Goal: Transaction & Acquisition: Purchase product/service

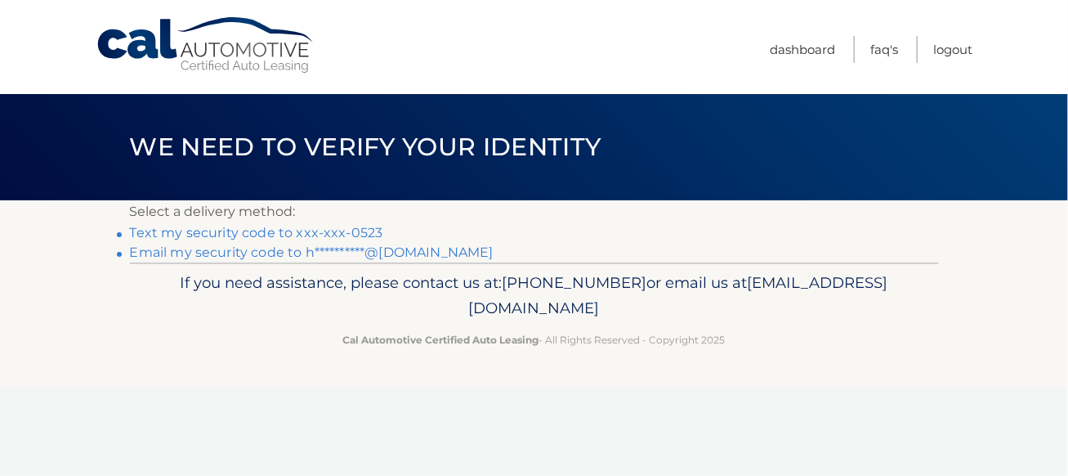
click at [250, 236] on link "Text my security code to xxx-xxx-0523" at bounding box center [256, 233] width 253 height 16
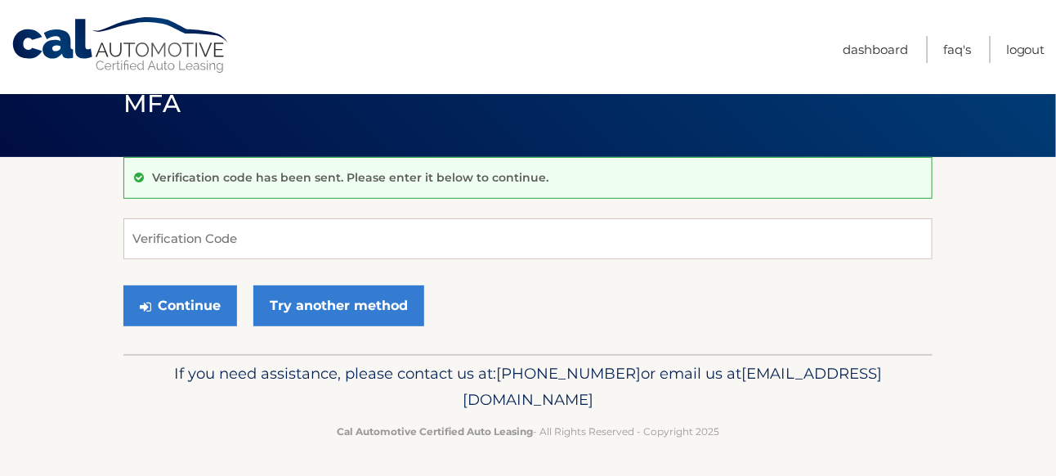
scroll to position [43, 0]
click at [310, 236] on input "Verification Code" at bounding box center [527, 238] width 809 height 41
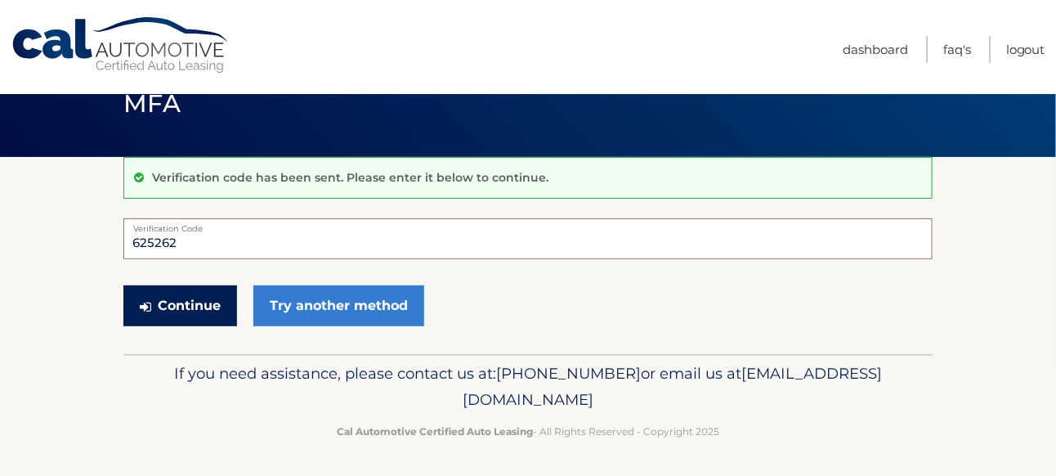
type input "625262"
click at [195, 299] on button "Continue" at bounding box center [180, 305] width 114 height 41
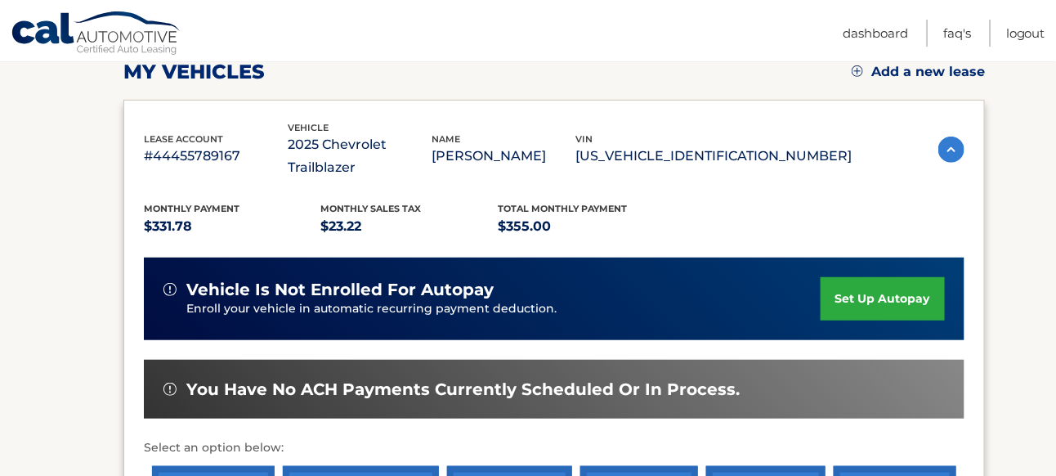
scroll to position [409, 0]
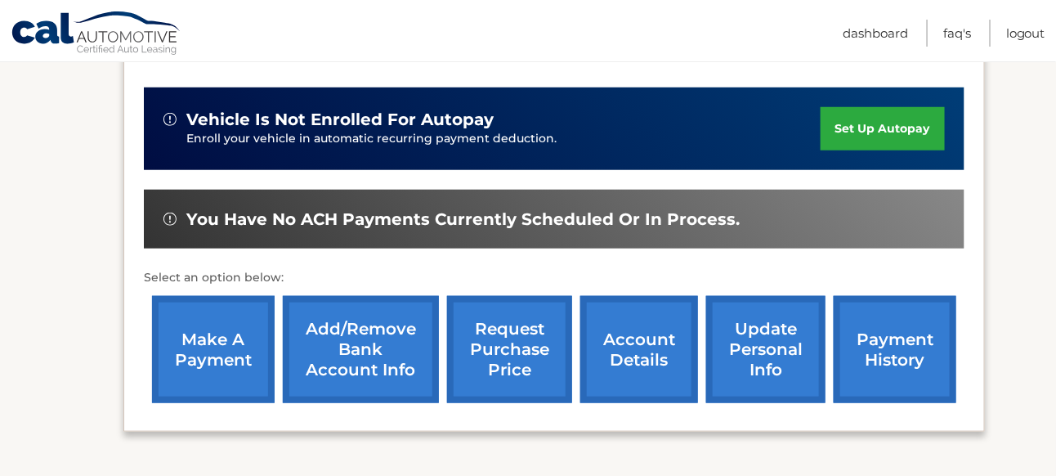
click at [243, 338] on link "make a payment" at bounding box center [213, 349] width 123 height 107
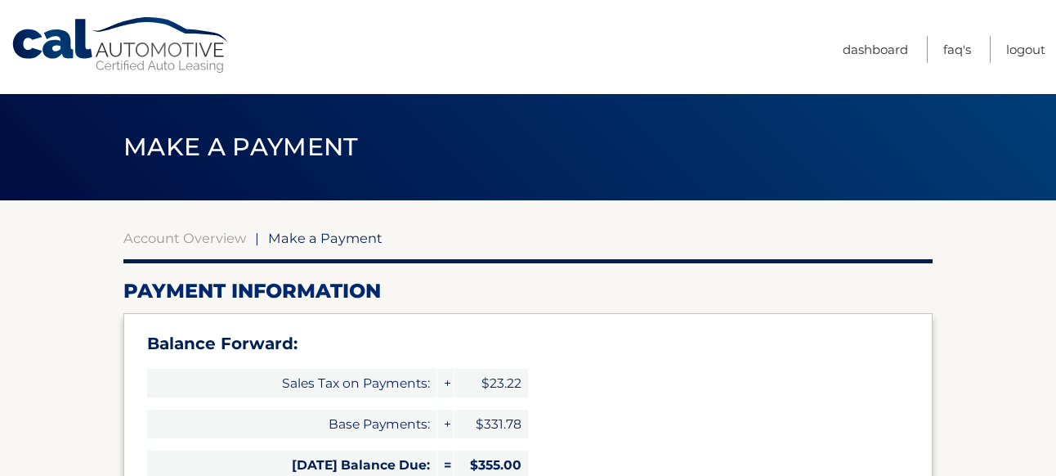
select select "MDRiM2E4OWEtODc1NC00YjFkLTkxZGUtZTZmODE2YTliMWIw"
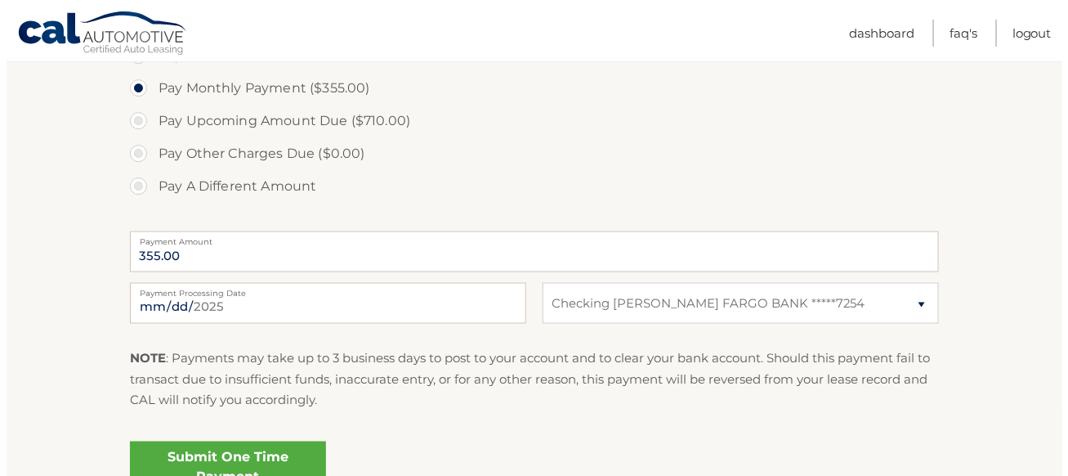
scroll to position [719, 0]
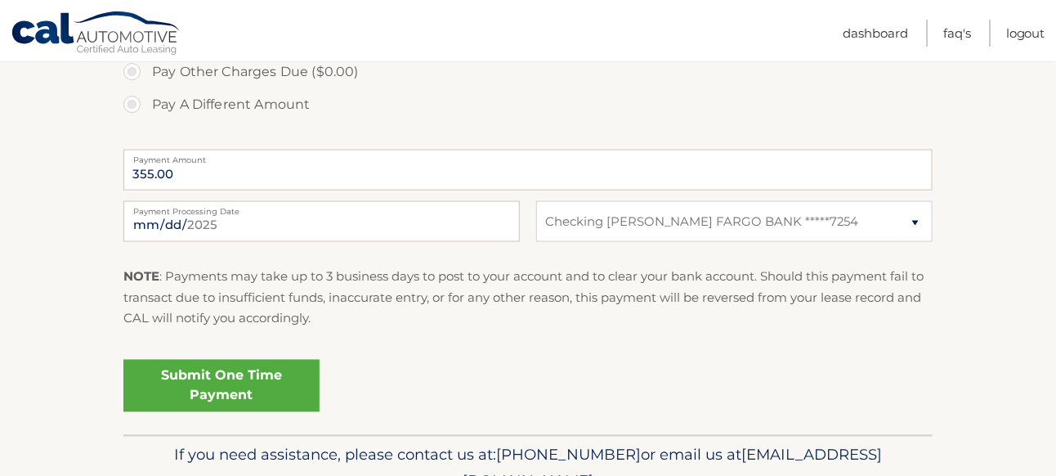
click at [231, 388] on link "Submit One Time Payment" at bounding box center [221, 386] width 196 height 52
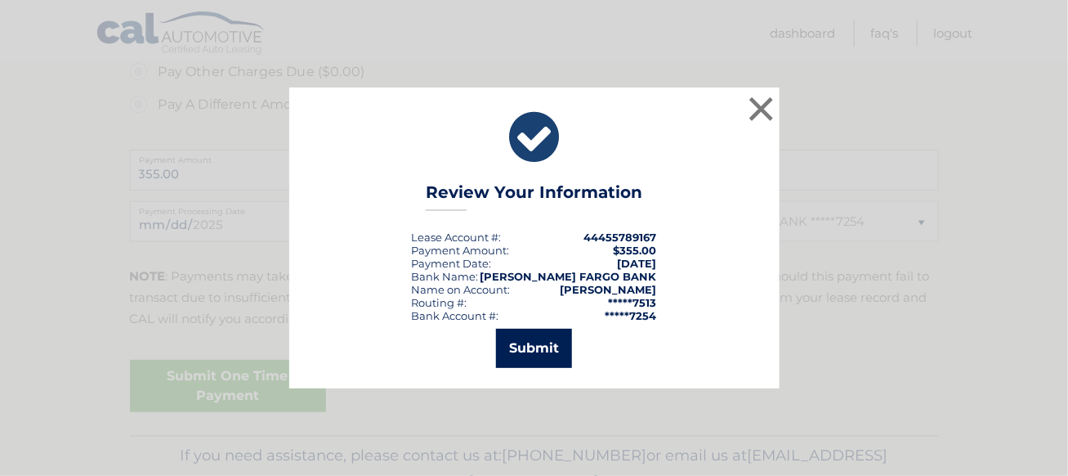
click at [538, 355] on button "Submit" at bounding box center [534, 348] width 76 height 39
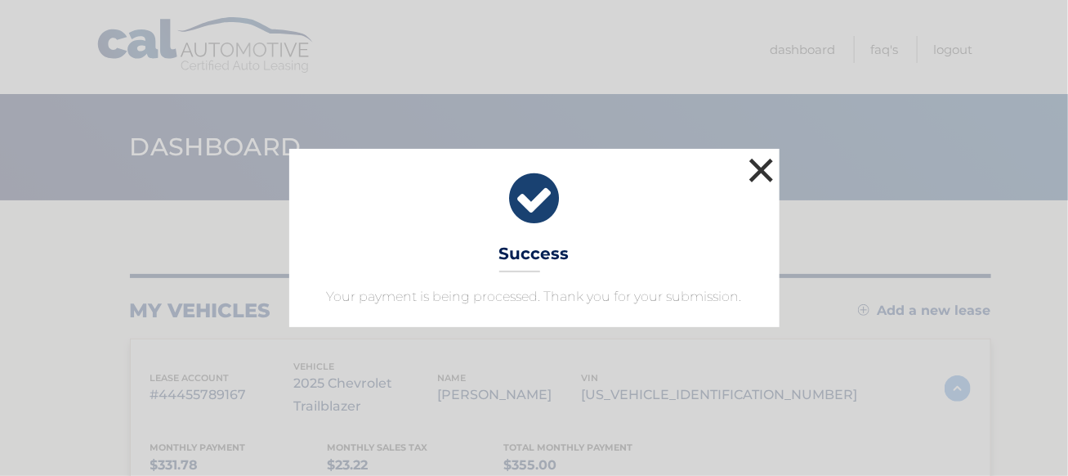
click at [761, 172] on button "×" at bounding box center [762, 170] width 33 height 33
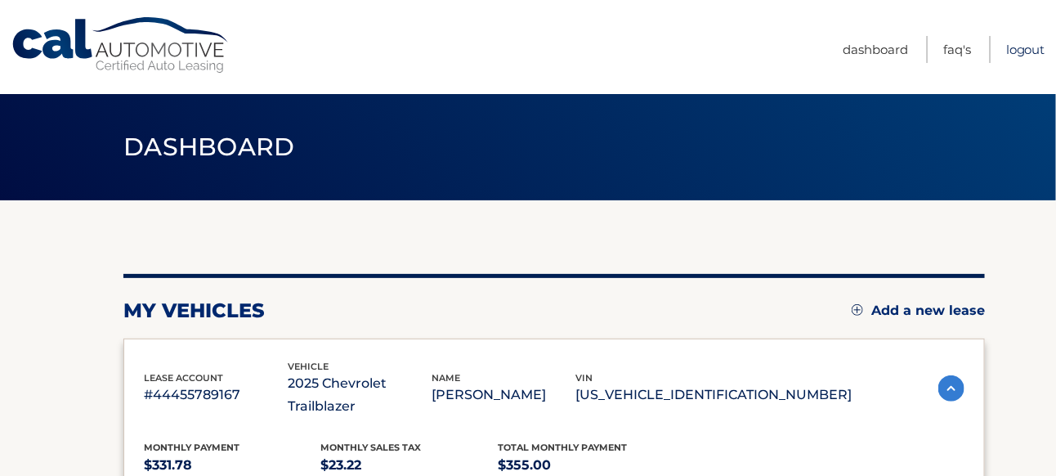
click at [1006, 50] on link "Logout" at bounding box center [1025, 49] width 39 height 27
